Goal: Task Accomplishment & Management: Use online tool/utility

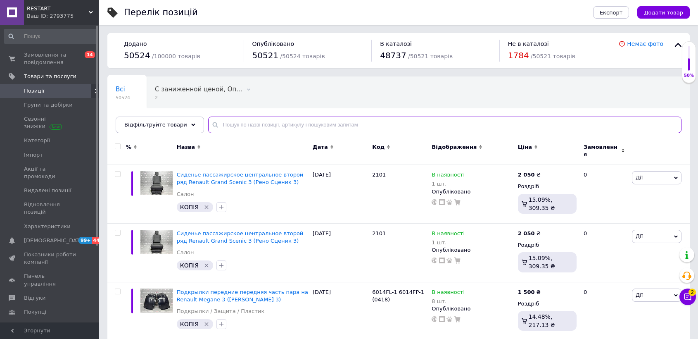
click at [214, 124] on input "text" at bounding box center [444, 124] width 473 height 17
paste input "60C227-5"
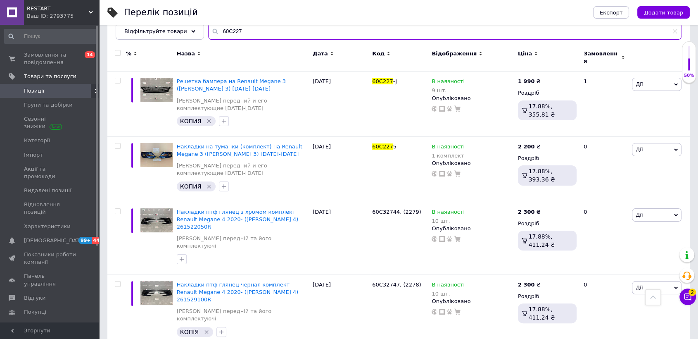
scroll to position [38, 0]
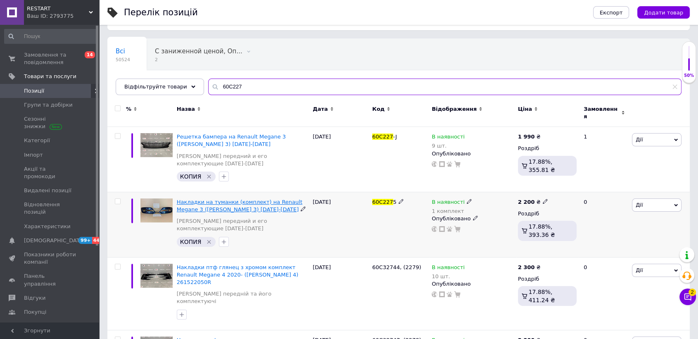
type input "60C227"
click at [213, 199] on span "Накладки на туманки (комплект) на Renault Megane 3 ([PERSON_NAME] 3) [DATE]-[DA…" at bounding box center [240, 206] width 126 height 14
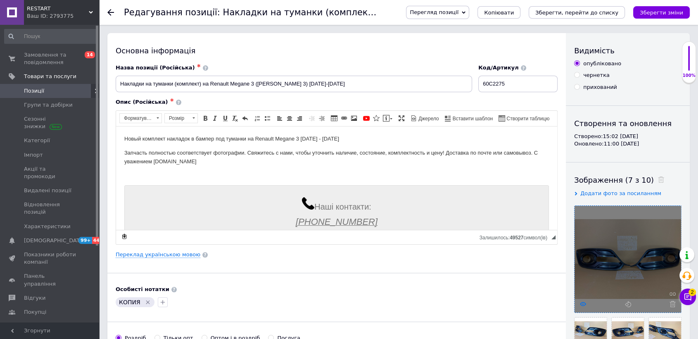
click at [583, 306] on icon at bounding box center [583, 304] width 6 height 6
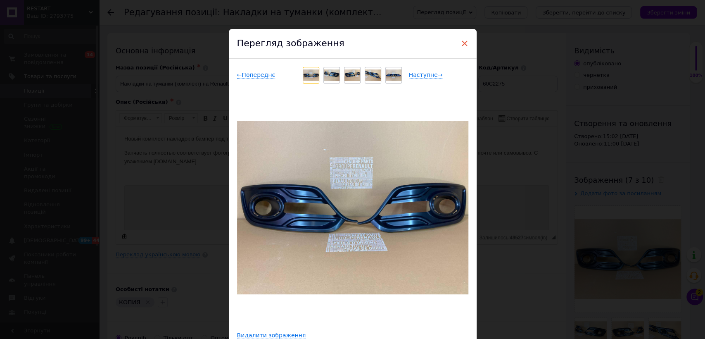
click at [462, 43] on span "×" at bounding box center [464, 43] width 7 height 14
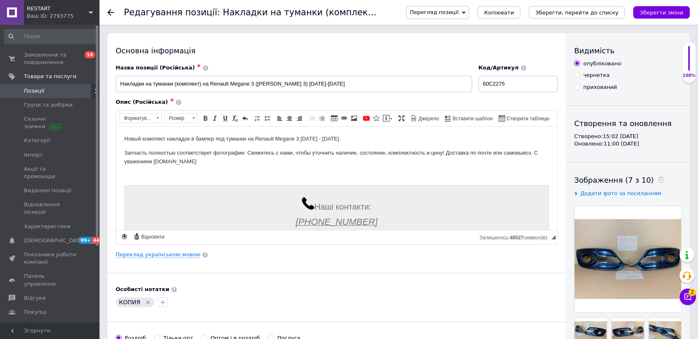
click at [54, 94] on span "Позиції" at bounding box center [50, 90] width 52 height 7
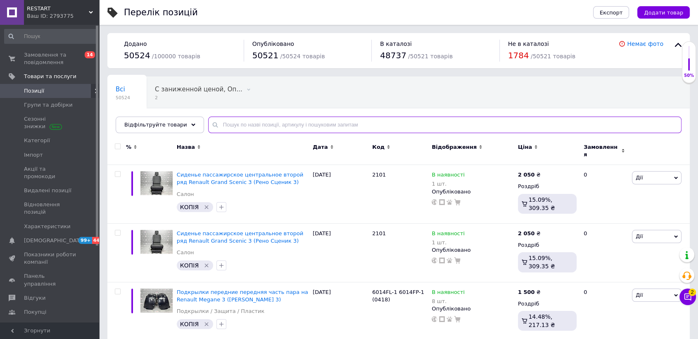
click at [238, 122] on input "text" at bounding box center [444, 124] width 473 height 17
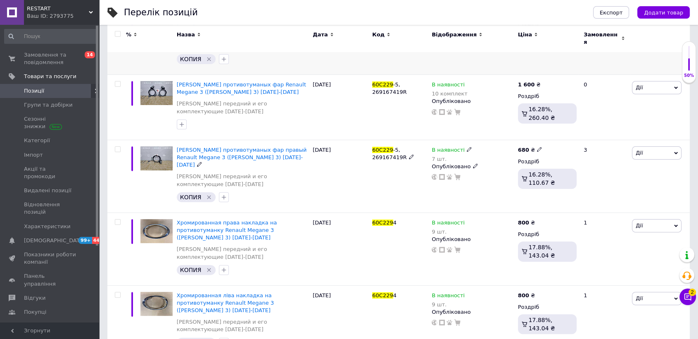
scroll to position [175, 0]
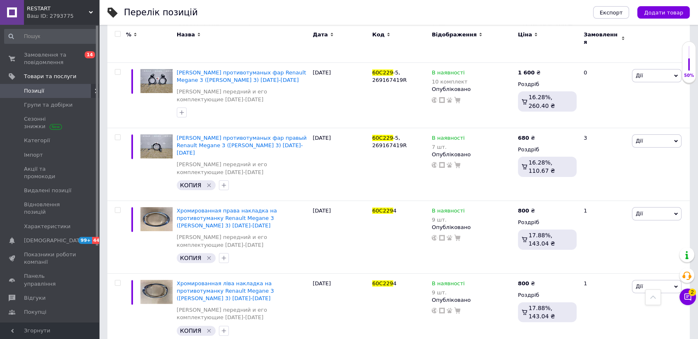
type input "60C229"
